Goal: Use online tool/utility: Use online tool/utility

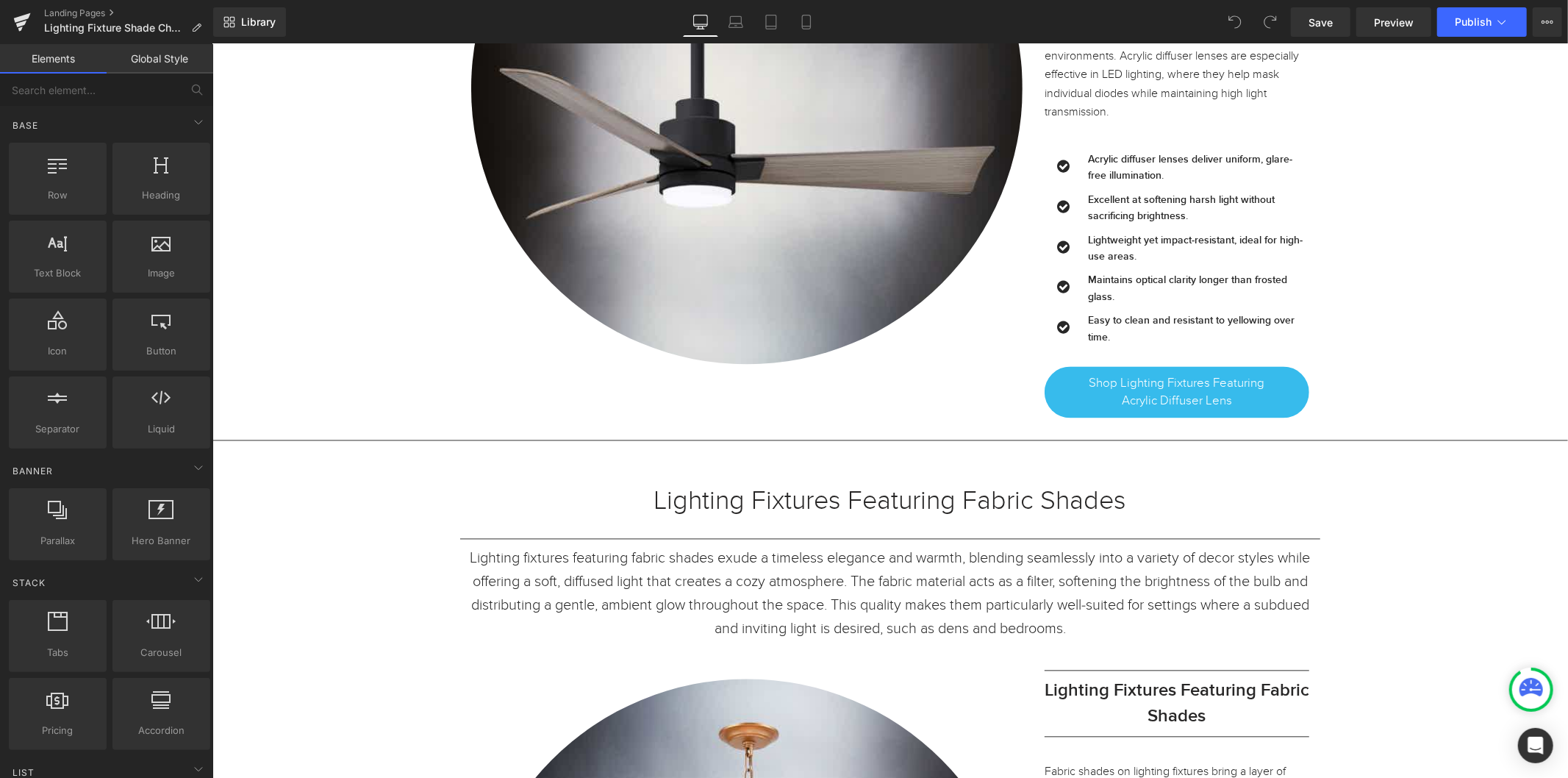
scroll to position [21598, 0]
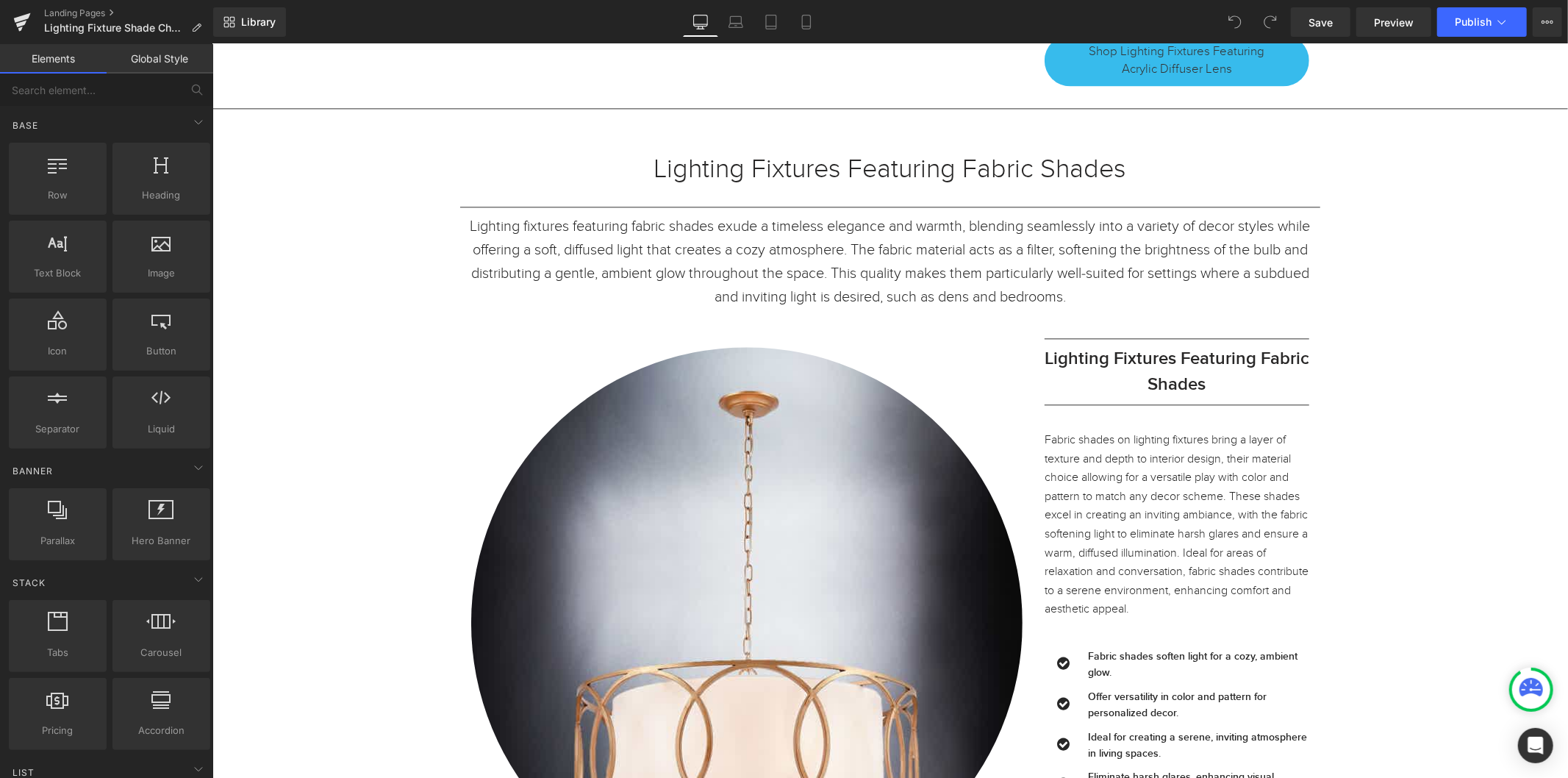
click at [1258, 78] on span "Shop Lighting Fixtures Featuring Acrylic Diffuser Lens" at bounding box center [1176, 60] width 199 height 36
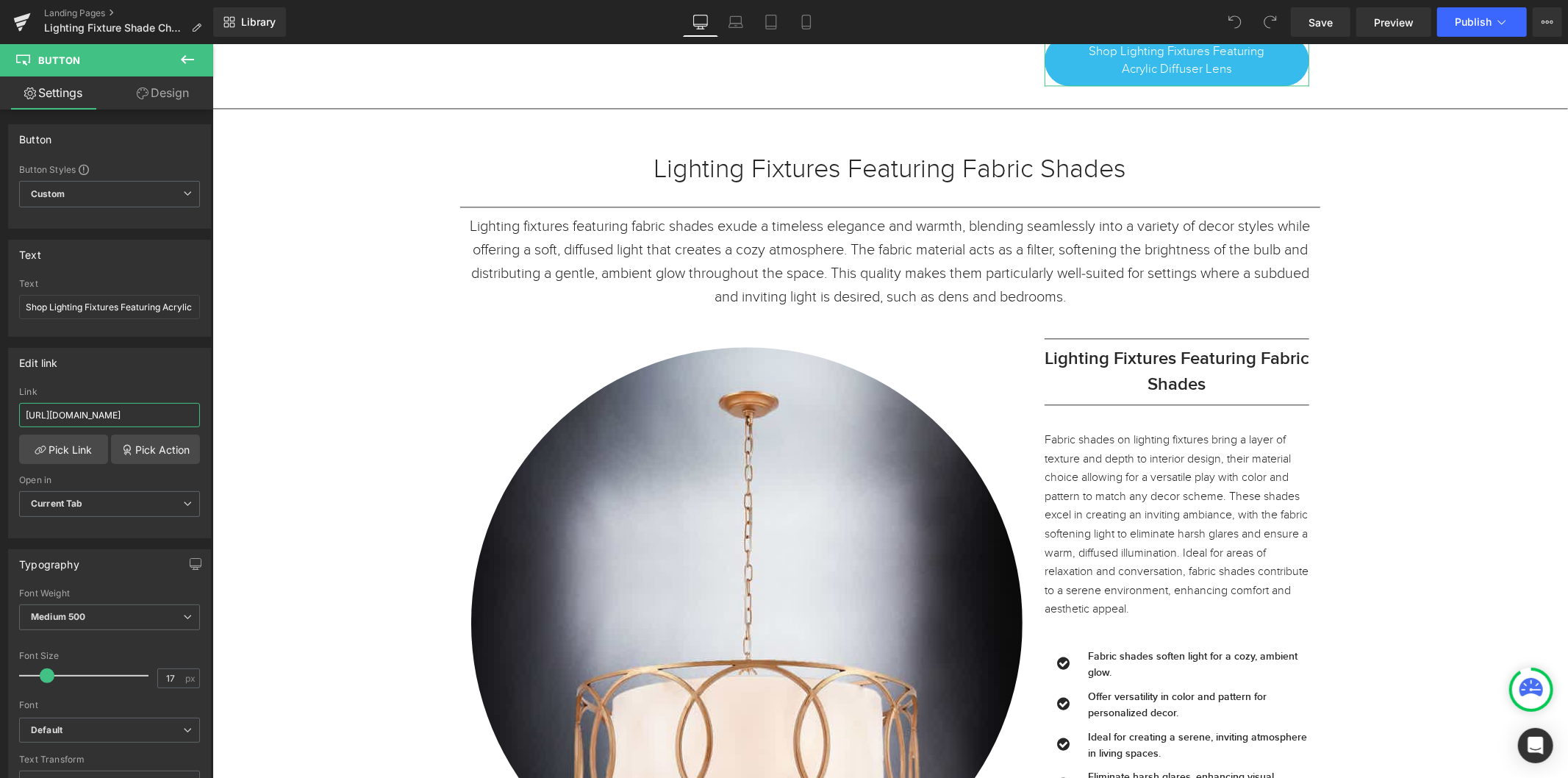
scroll to position [0, 201]
drag, startPoint x: 281, startPoint y: 461, endPoint x: 225, endPoint y: 417, distance: 71.2
click at [84, 313] on input "Shop Lighting Fixtures Featuring Acrylic Diffuser Lens" at bounding box center [109, 306] width 181 height 24
click at [150, 307] on input "Shop Lighting Fixtures Featuring Acrylic Diffuser Lens" at bounding box center [109, 306] width 181 height 24
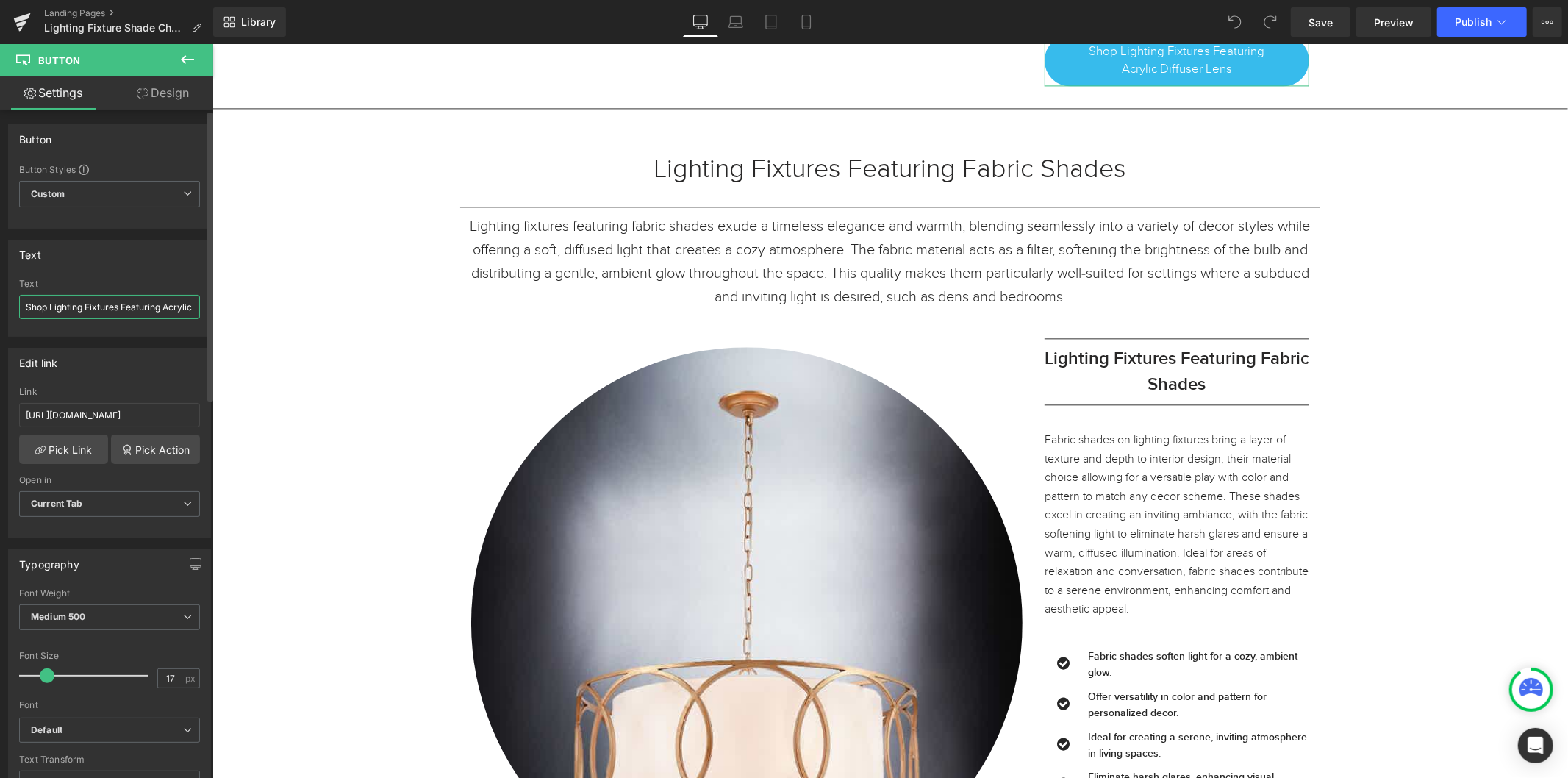
scroll to position [0, 62]
drag, startPoint x: 376, startPoint y: 348, endPoint x: 423, endPoint y: 348, distance: 47.0
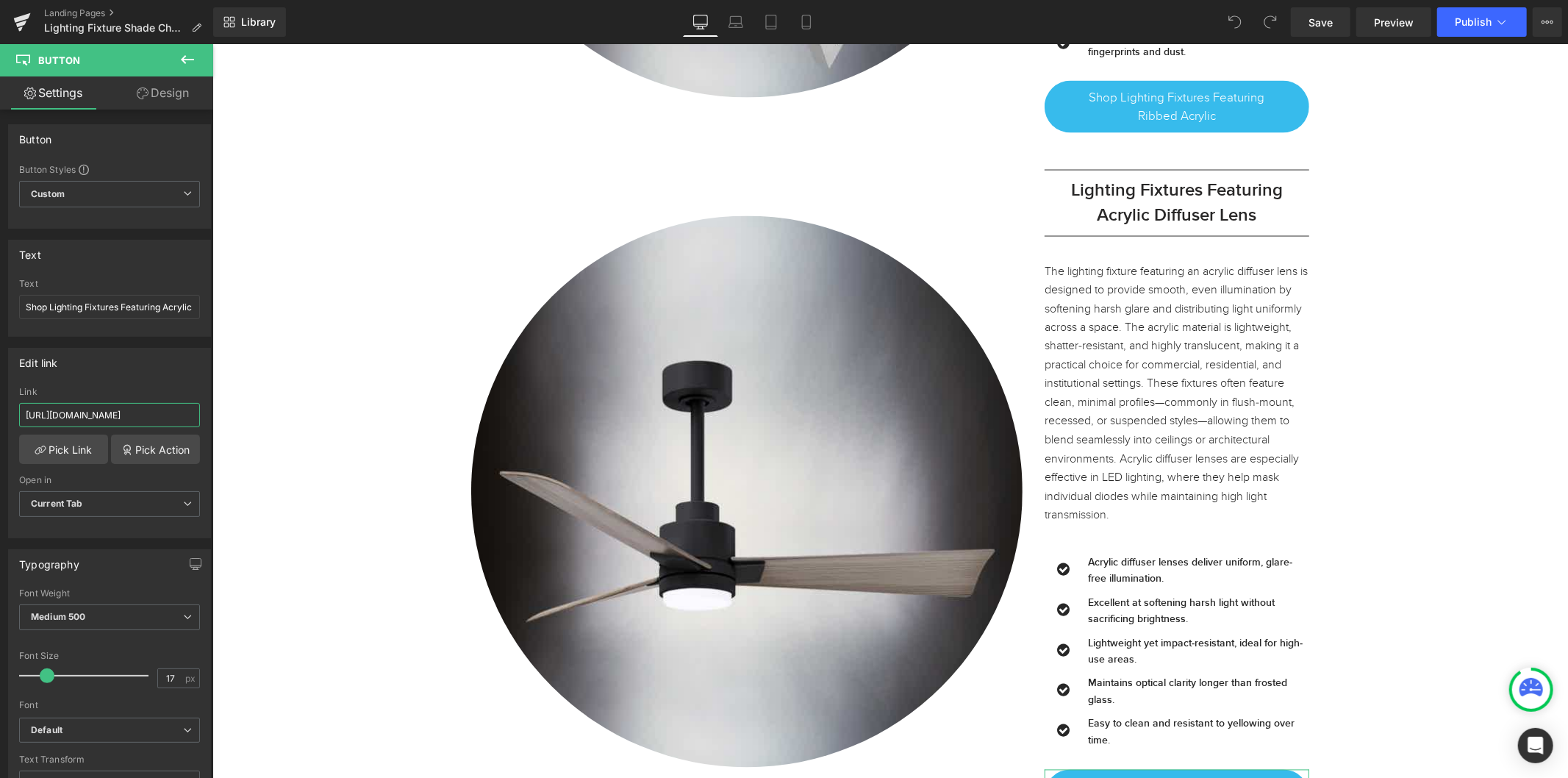
scroll to position [0, 201]
drag, startPoint x: 322, startPoint y: 466, endPoint x: 263, endPoint y: 422, distance: 73.6
click at [148, 411] on input "[URL][DOMAIN_NAME]" at bounding box center [109, 415] width 181 height 24
drag, startPoint x: 114, startPoint y: 411, endPoint x: 544, endPoint y: 9, distance: 588.6
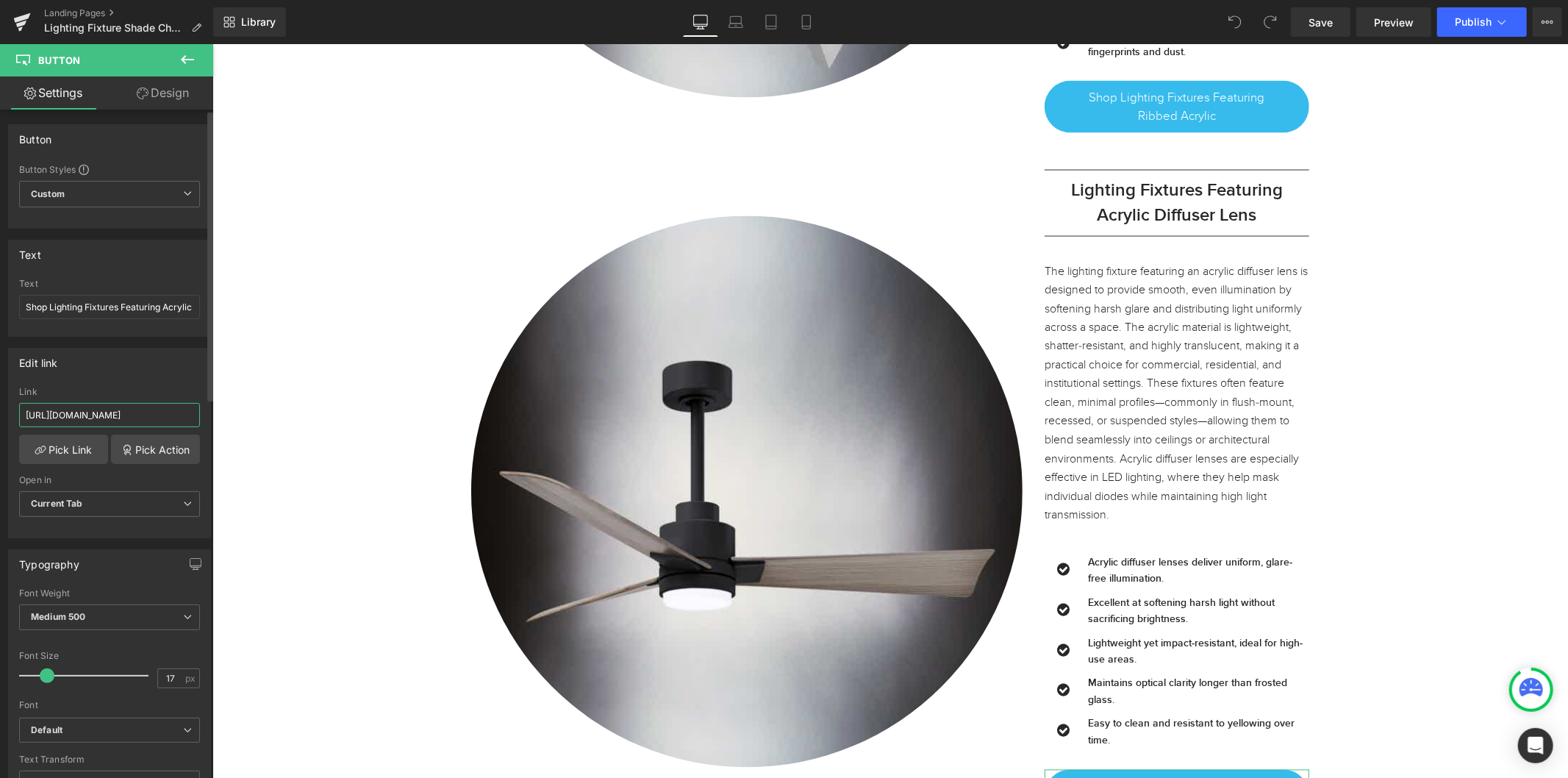
click at [93, 423] on input "[URL][DOMAIN_NAME]" at bounding box center [109, 415] width 181 height 24
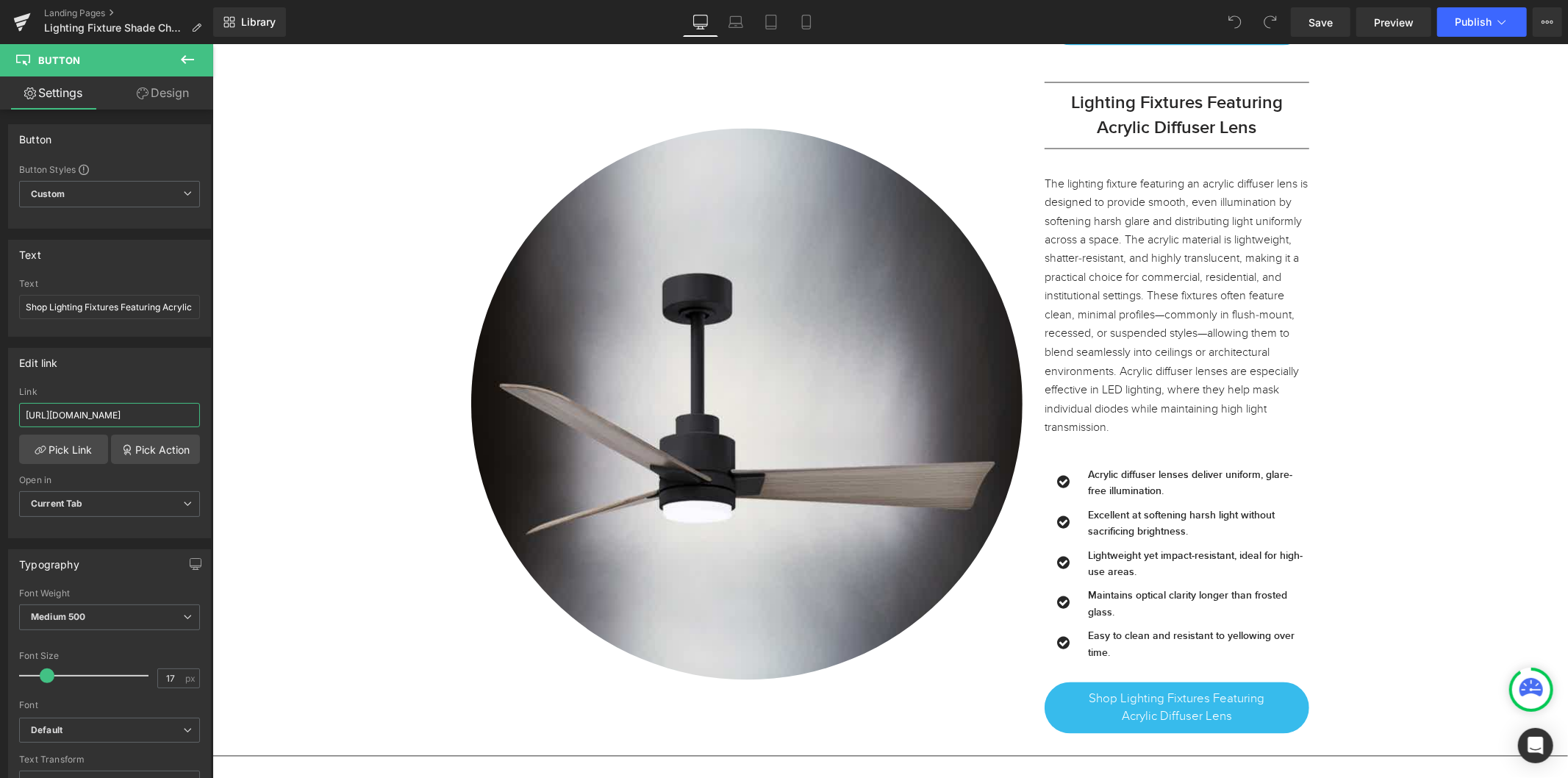
scroll to position [21026, 0]
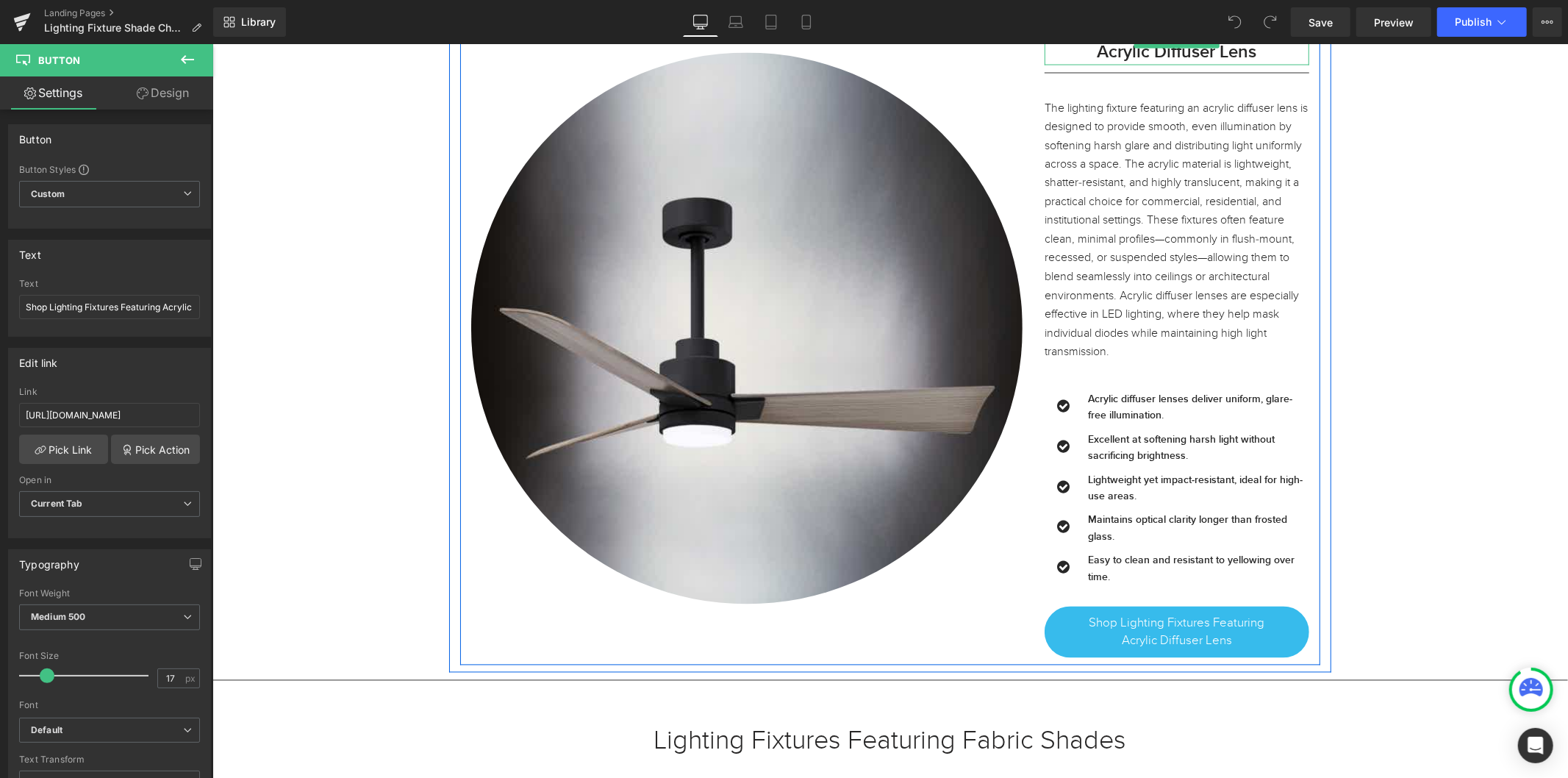
click at [1272, 65] on h3 "Lighting Fixtures Featuring Acrylic Diffuser Lens" at bounding box center [1176, 39] width 265 height 50
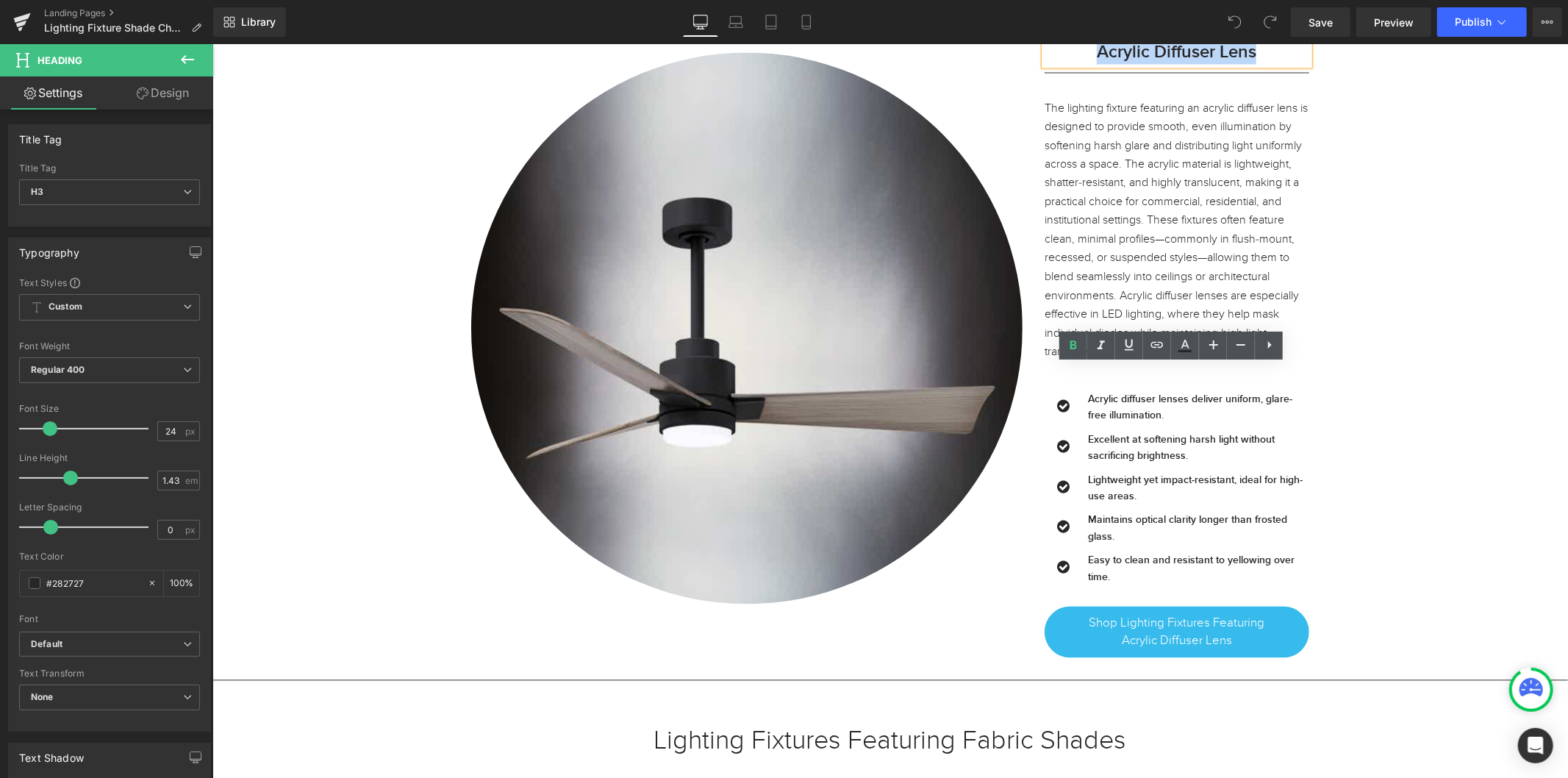
drag, startPoint x: 1267, startPoint y: 402, endPoint x: 1093, endPoint y: 404, distance: 174.0
click at [1093, 65] on h3 "Lighting Fixtures Featuring Acrylic Diffuser Lens" at bounding box center [1176, 39] width 265 height 50
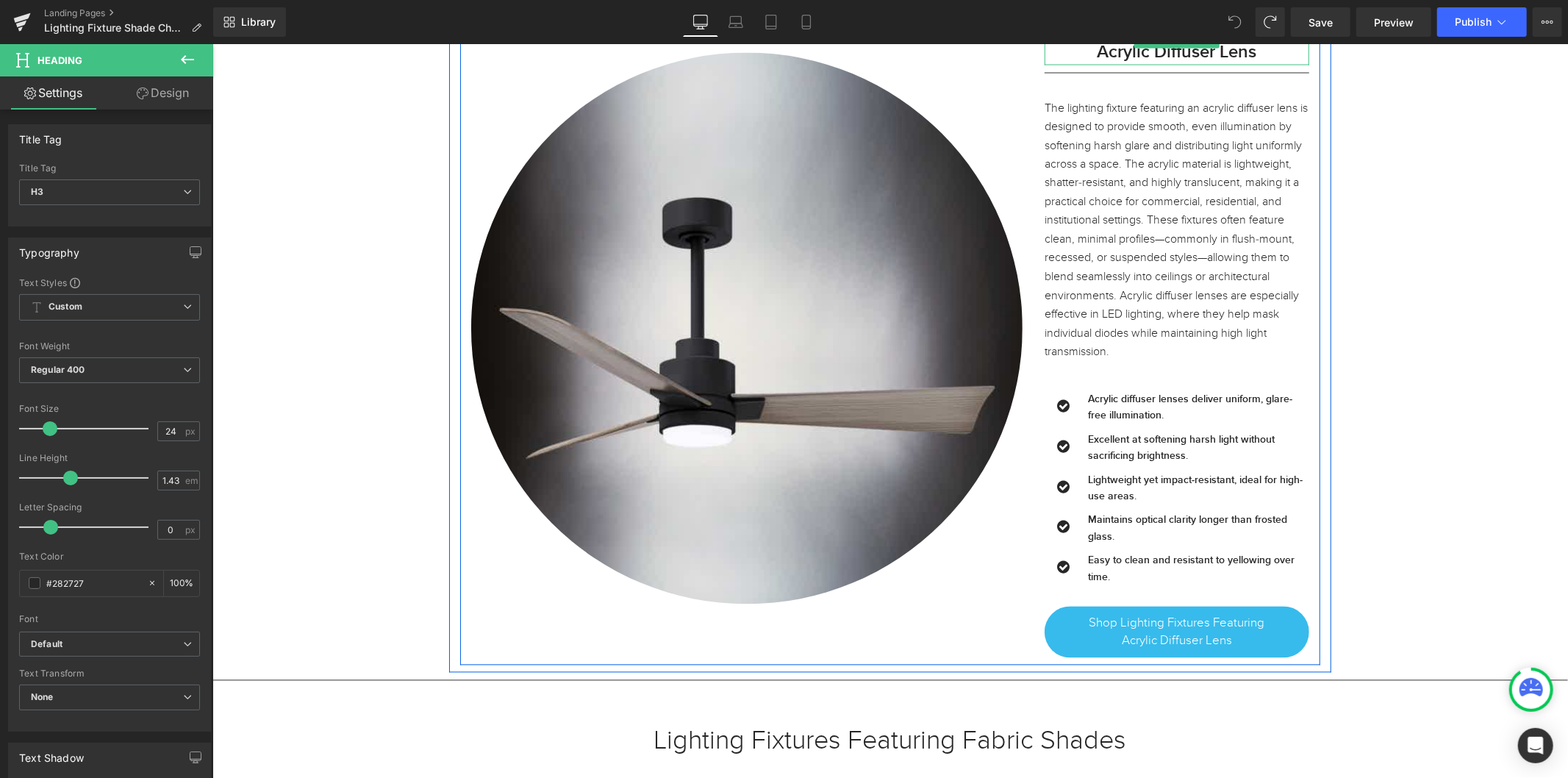
click at [1257, 65] on h3 "Lighting Fixtures Featuring Acrylic Diffuser Lens" at bounding box center [1176, 39] width 265 height 50
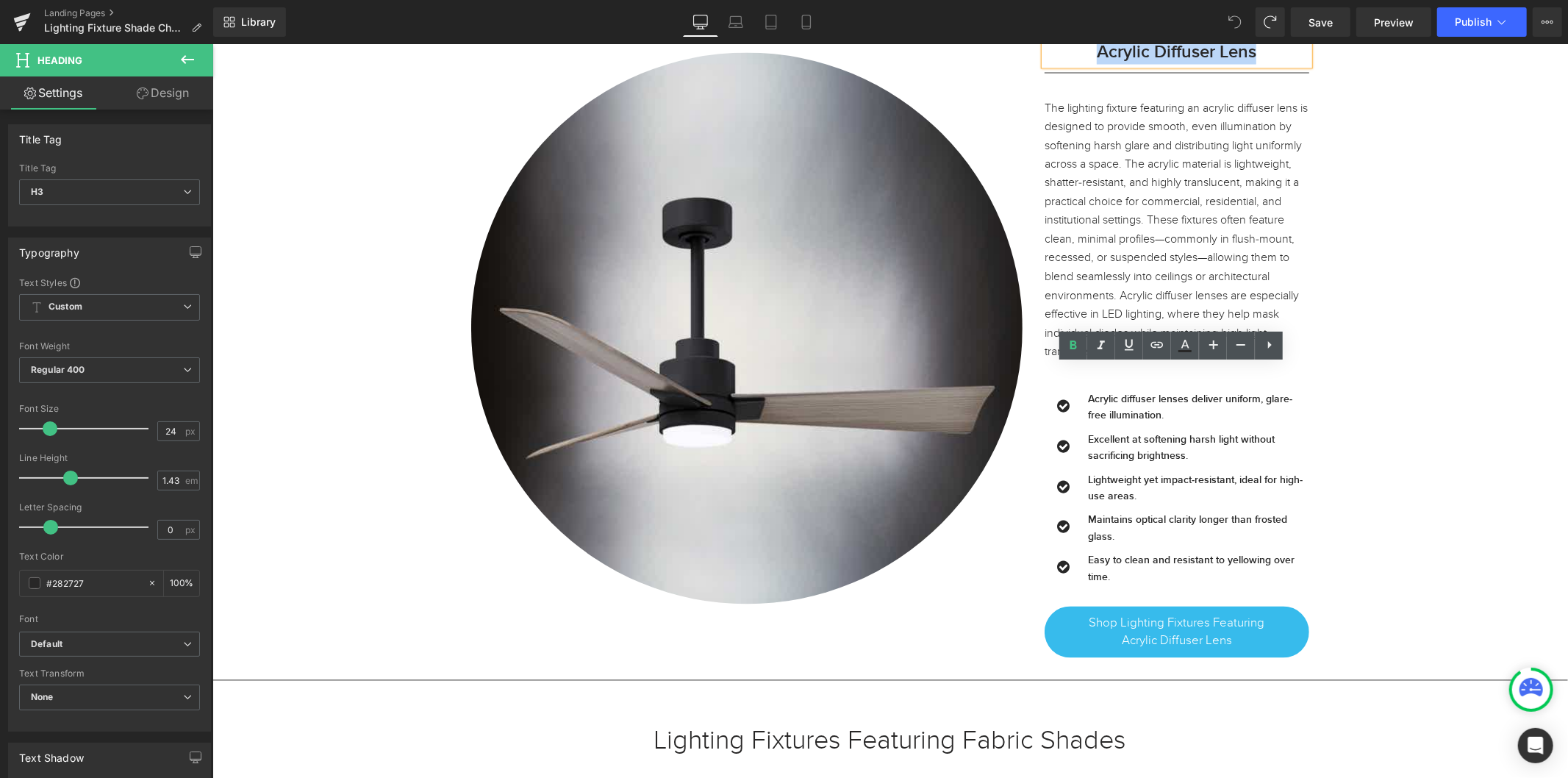
drag, startPoint x: 1257, startPoint y: 405, endPoint x: 1085, endPoint y: 402, distance: 172.0
click at [1085, 65] on h3 "Lighting Fixtures Featuring Acrylic Diffuser Lens" at bounding box center [1176, 39] width 265 height 50
copy h3 "Acrylic Diffuser Lens"
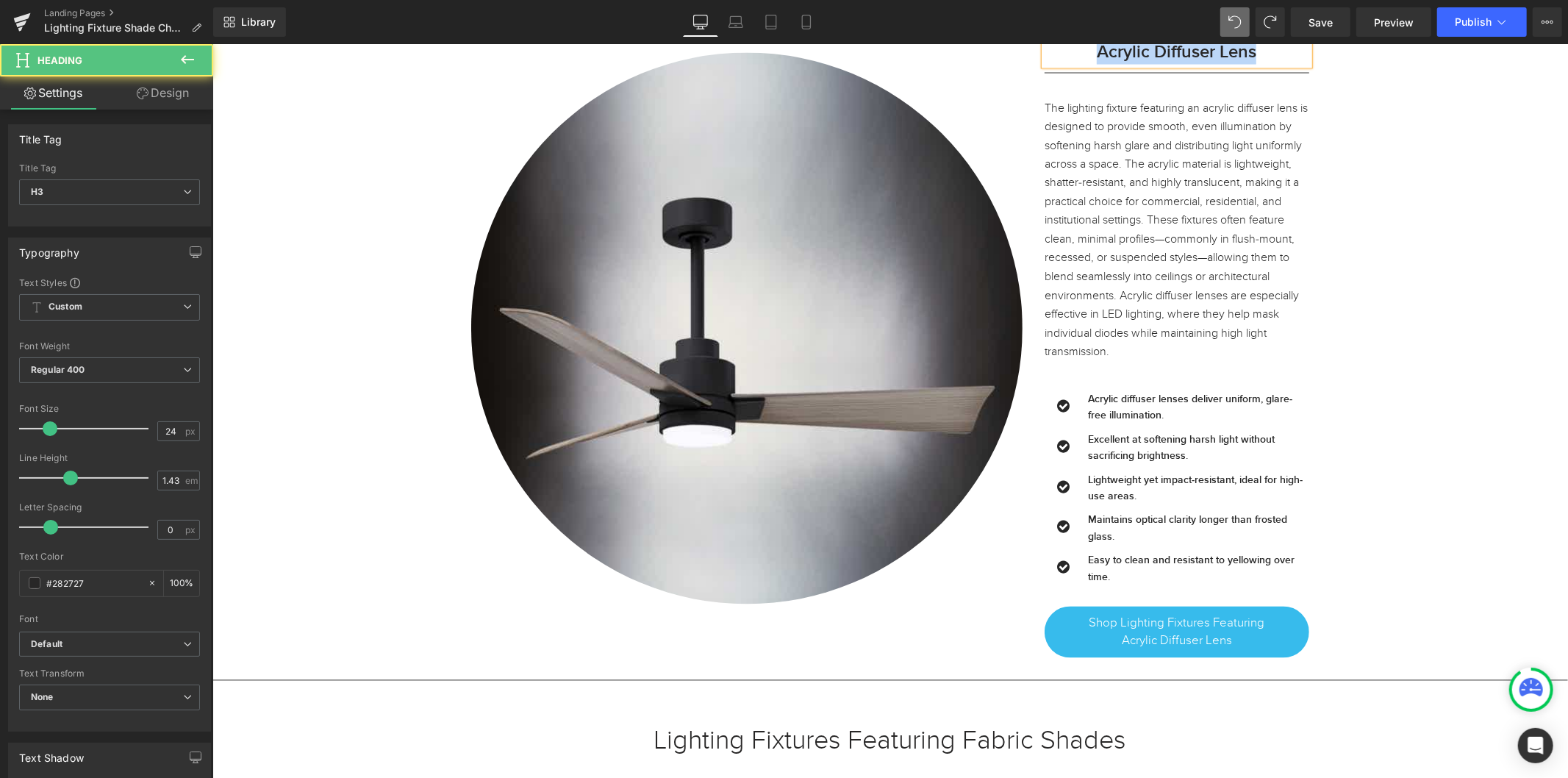
click at [1268, 65] on h3 "Lighting Fixtures Featuring Acrylic Diffuser Lens" at bounding box center [1176, 39] width 265 height 50
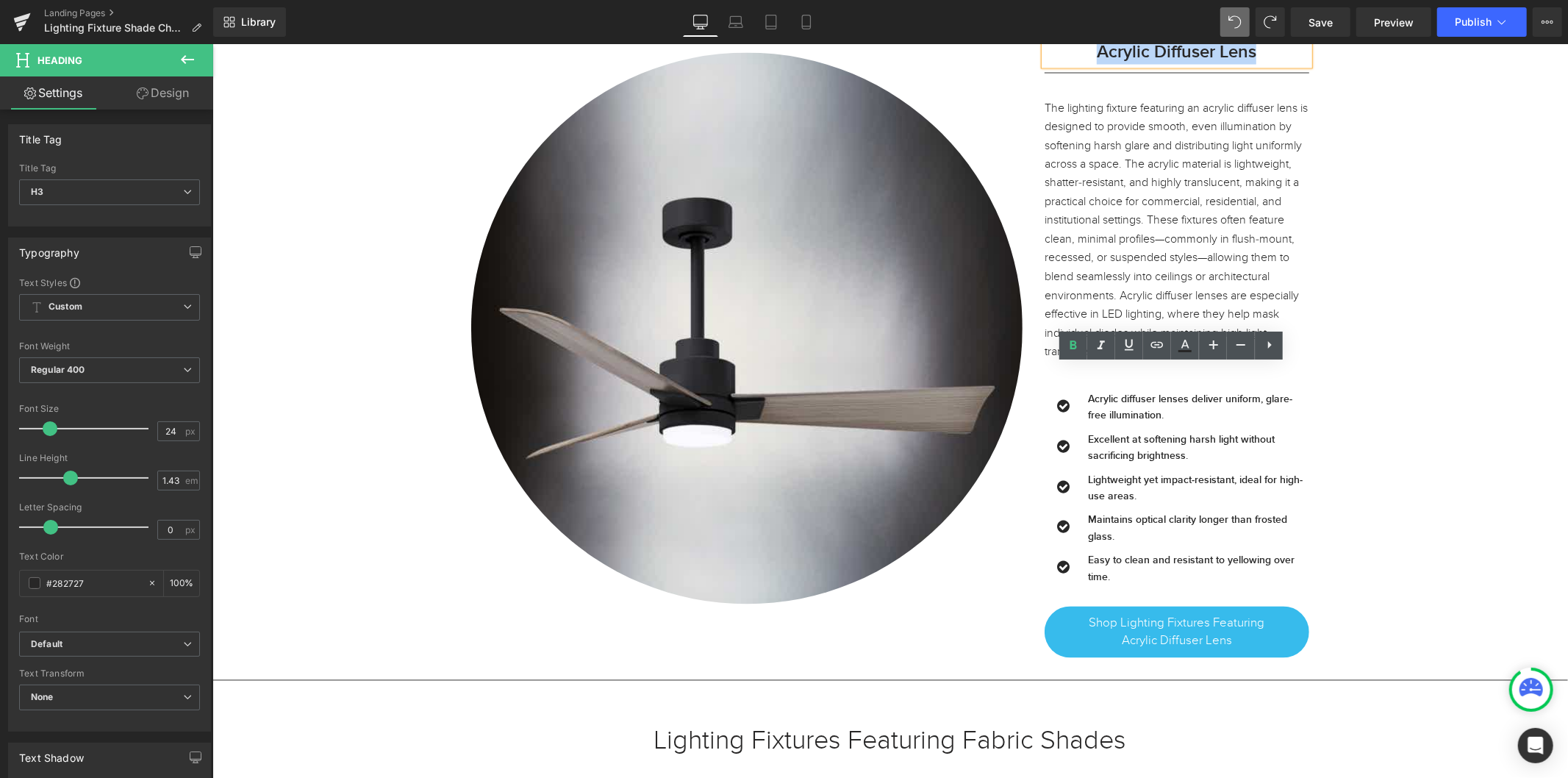
drag, startPoint x: 1277, startPoint y: 406, endPoint x: 1040, endPoint y: 407, distance: 237.0
click at [1043, 65] on h3 "Lighting Fixtures Featuring Acrylic Diffuser Lens" at bounding box center [1176, 39] width 265 height 50
copy h3 "Acrylic Diffuser Lens"
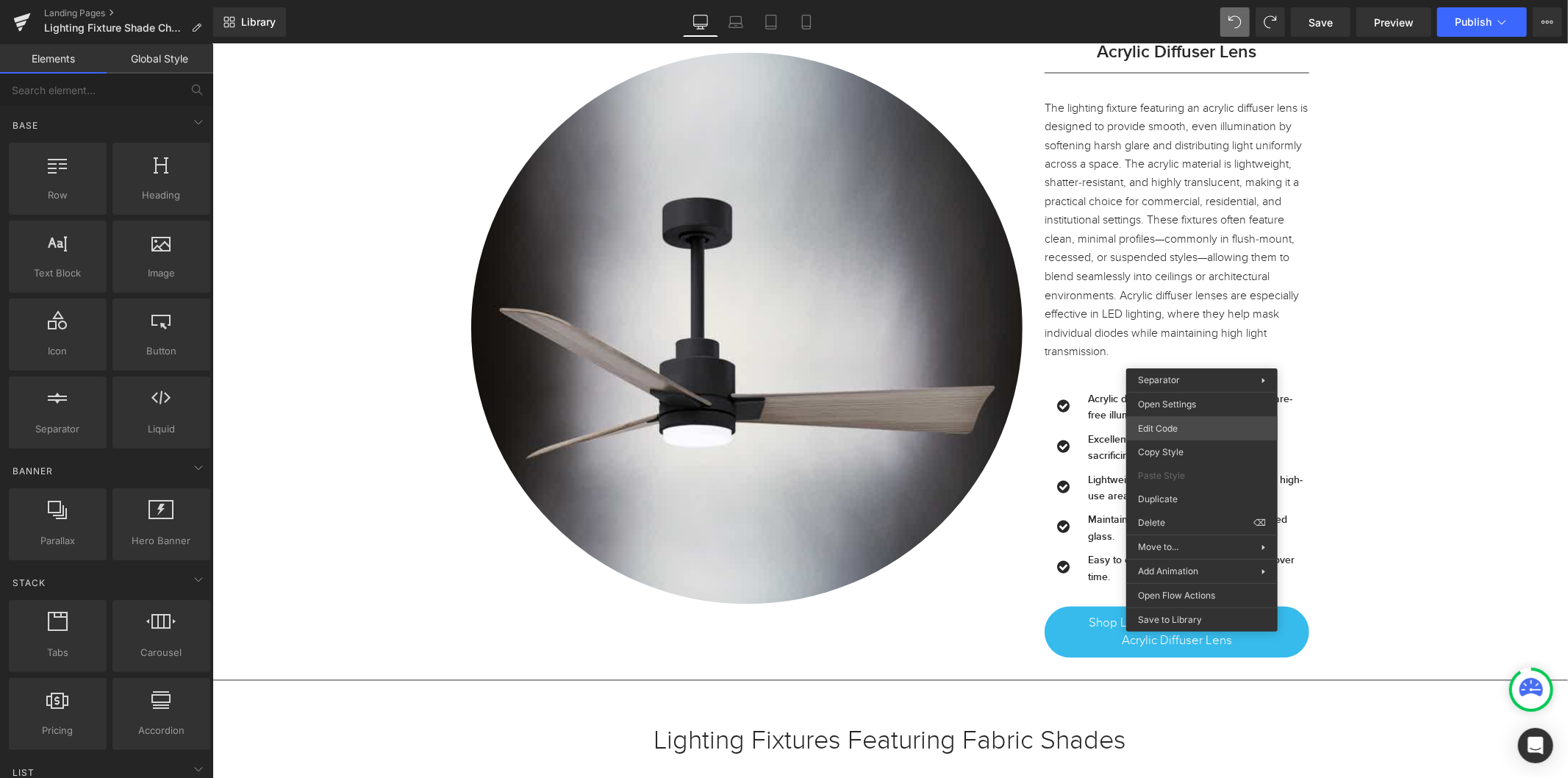
click at [1176, 427] on body "You are previewing how the will restyle your page. You can not edit Elements in…" at bounding box center [784, 389] width 1568 height 778
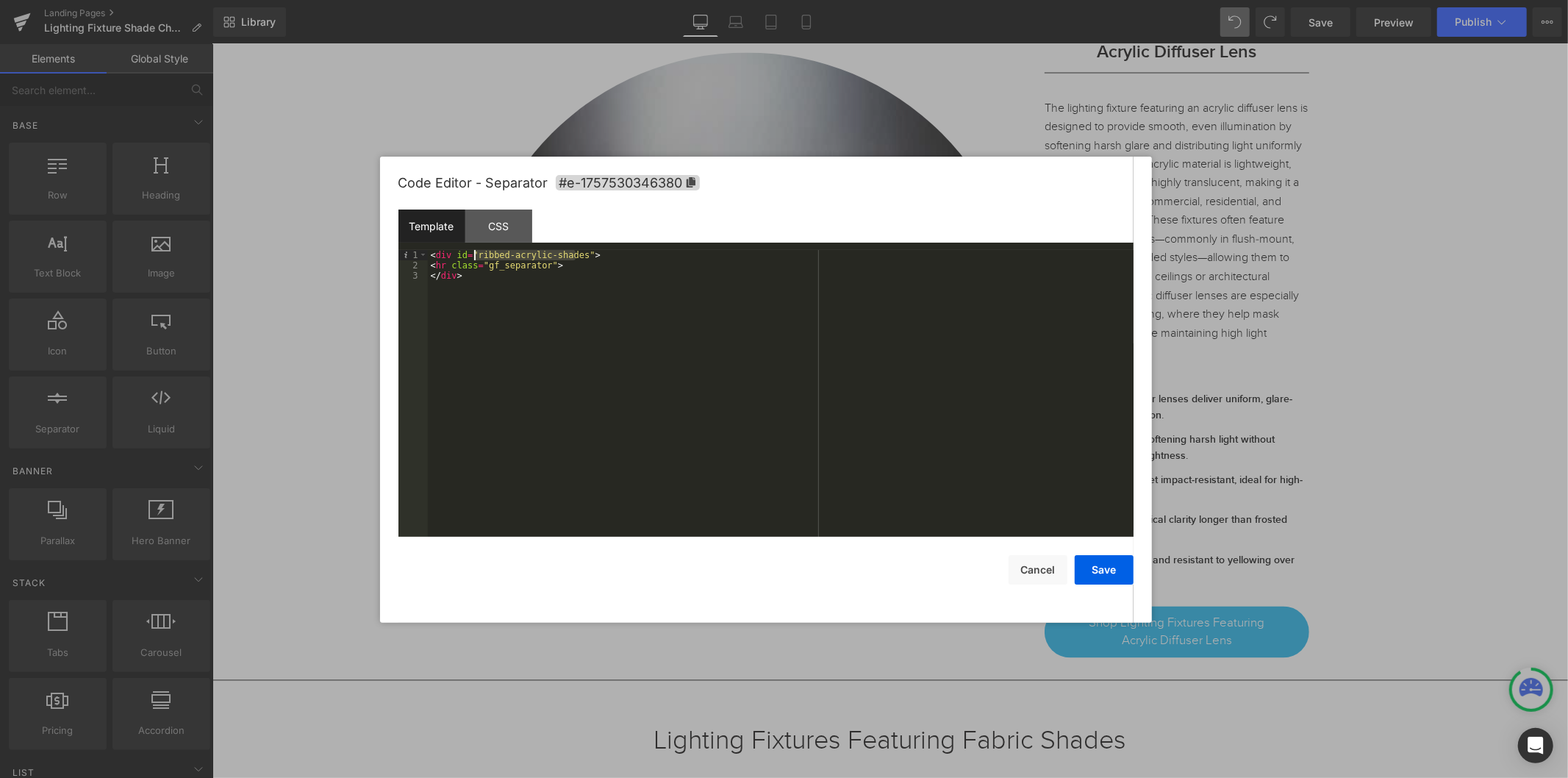
drag, startPoint x: 576, startPoint y: 253, endPoint x: 477, endPoint y: 253, distance: 99.0
click at [477, 253] on div "< div id = "ribbed-acrylic-shades" > < hr class = "gf_separator" > </ div >" at bounding box center [780, 404] width 706 height 308
drag, startPoint x: 576, startPoint y: 253, endPoint x: 475, endPoint y: 256, distance: 101.0
click at [475, 256] on div "< div id = "ribbed-acrylic-shades" > < hr class = "gf_separator" > </ div >" at bounding box center [780, 404] width 706 height 308
drag, startPoint x: 573, startPoint y: 257, endPoint x: 476, endPoint y: 257, distance: 97.0
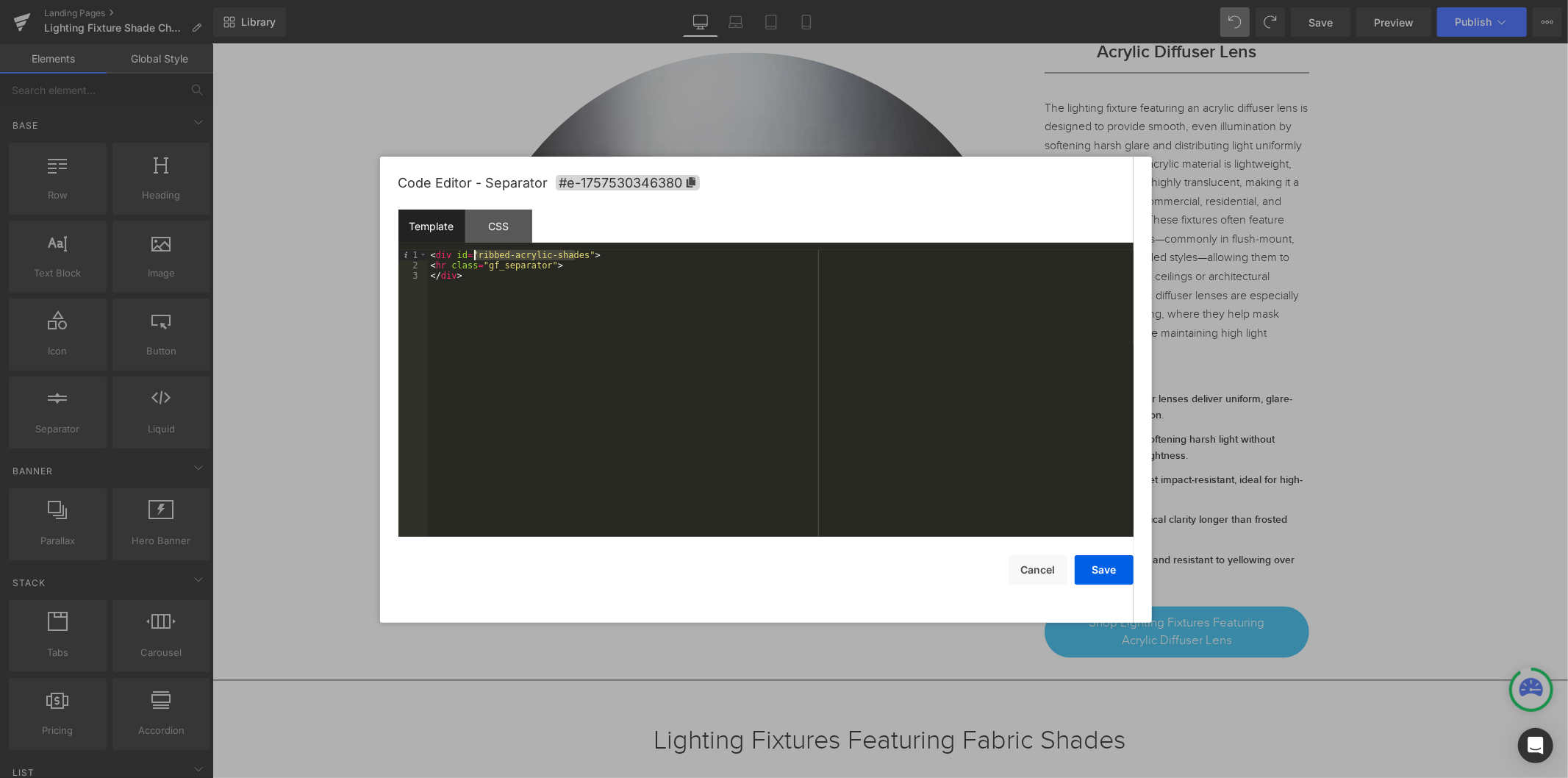
click at [476, 257] on div "< div id = "ribbed-acrylic-shades" > < hr class = "gf_separator" > </ div >" at bounding box center [780, 404] width 706 height 308
click at [1110, 568] on button "Save" at bounding box center [1104, 570] width 59 height 30
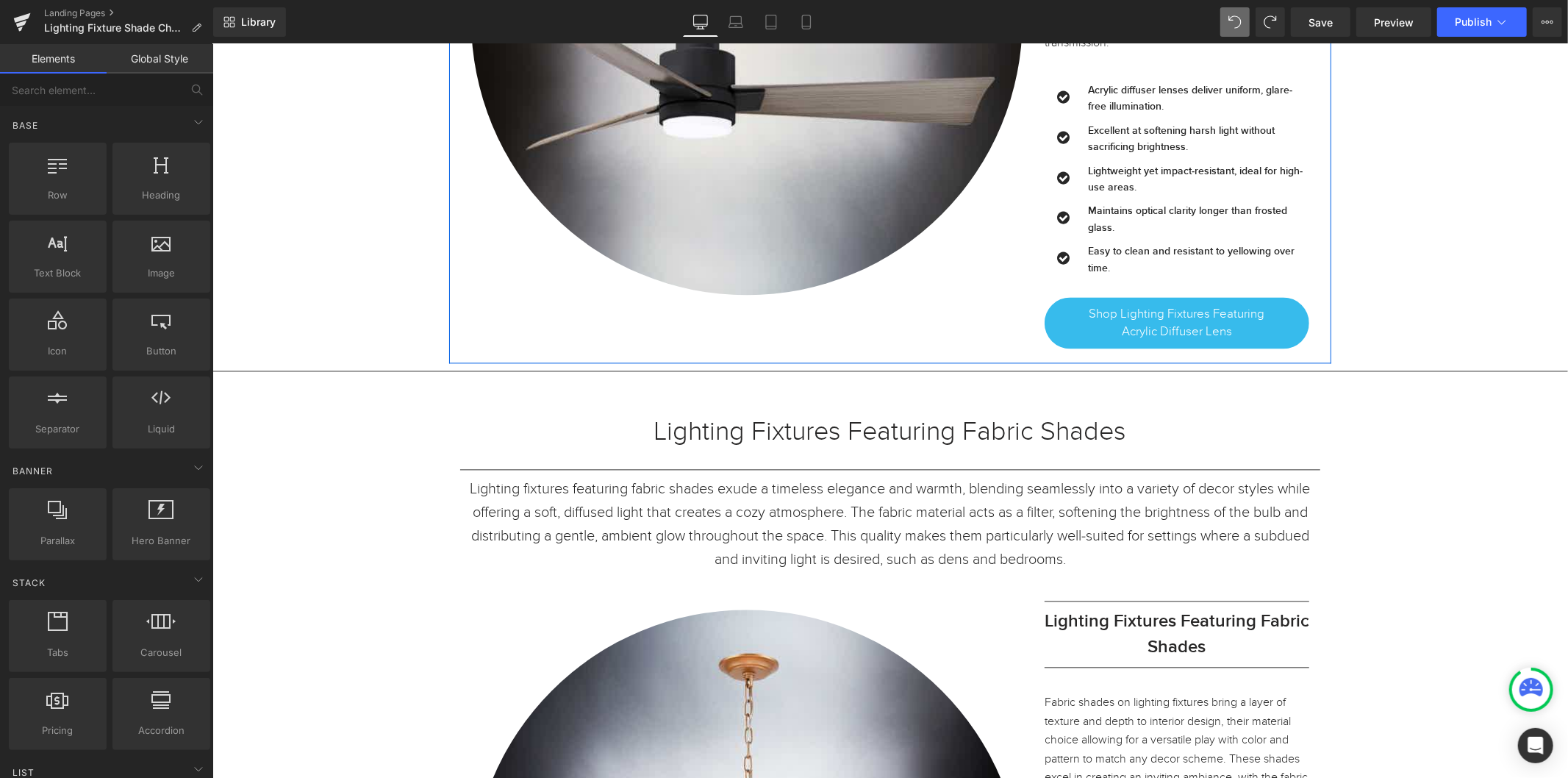
scroll to position [21108, 0]
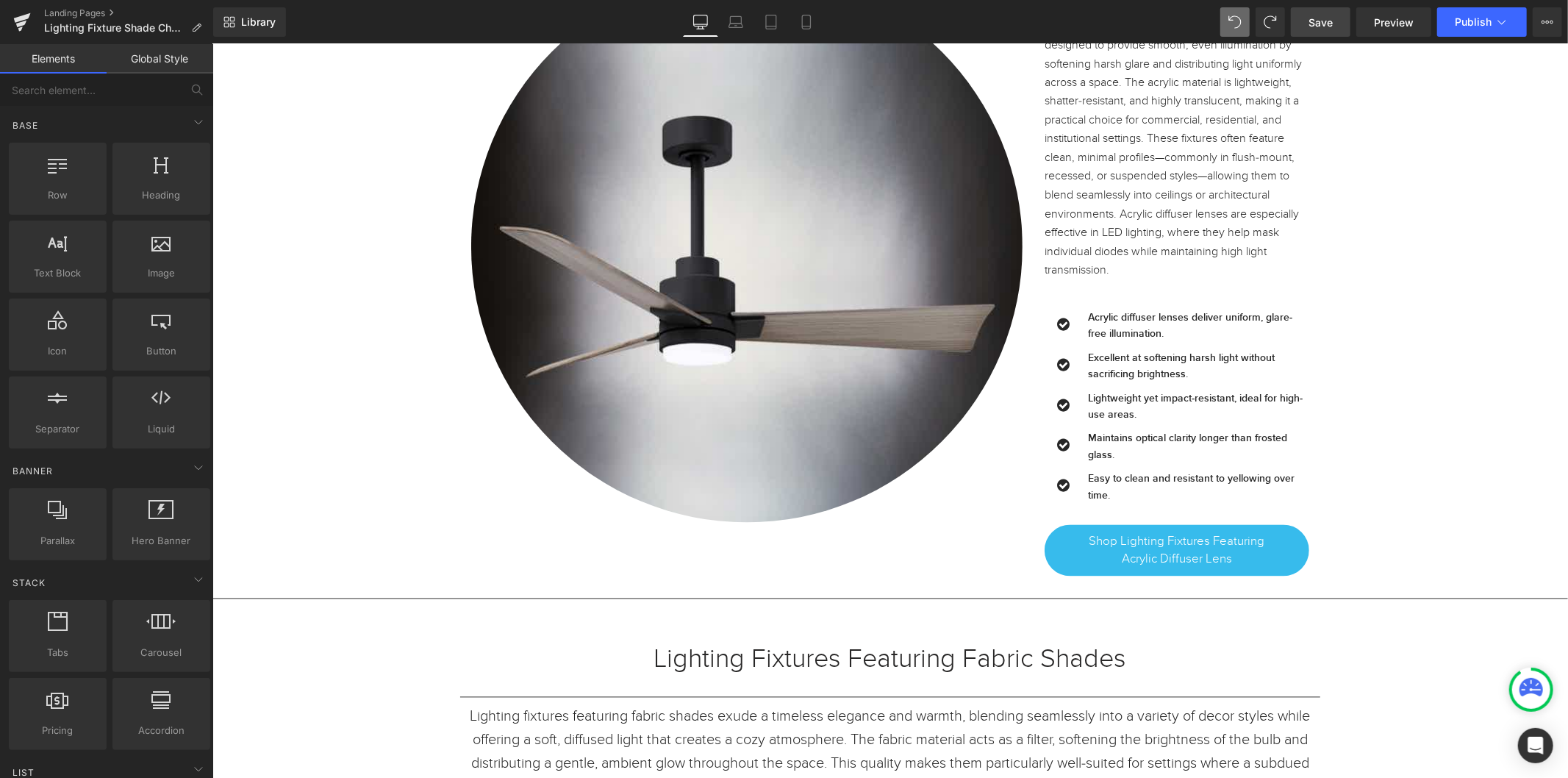
click at [1329, 30] on link "Save" at bounding box center [1321, 22] width 60 height 30
